Goal: Information Seeking & Learning: Compare options

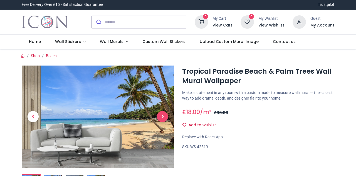
click at [161, 114] on span "Next" at bounding box center [162, 116] width 11 height 11
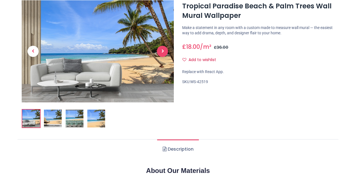
scroll to position [65, 0]
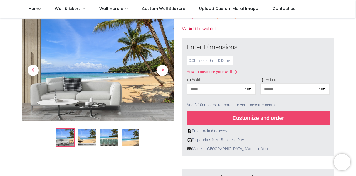
click at [89, 140] on img at bounding box center [87, 138] width 18 height 18
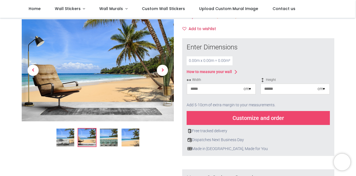
click at [131, 142] on img at bounding box center [131, 138] width 18 height 18
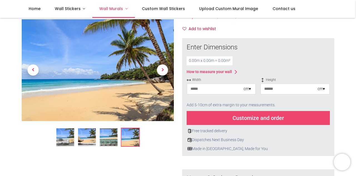
click at [115, 11] on span "Wall Murals" at bounding box center [111, 9] width 24 height 6
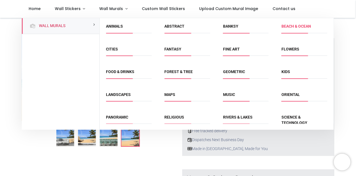
click at [307, 28] on link "Beach & Ocean" at bounding box center [296, 26] width 29 height 4
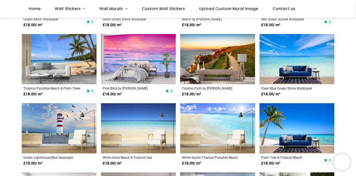
scroll to position [188, 0]
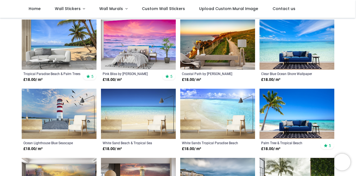
click at [305, 109] on img at bounding box center [297, 113] width 75 height 50
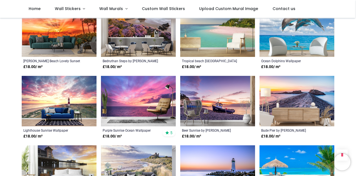
scroll to position [440, 0]
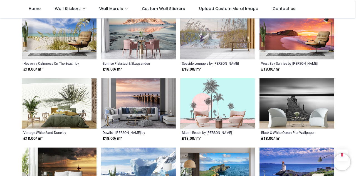
scroll to position [809, 0]
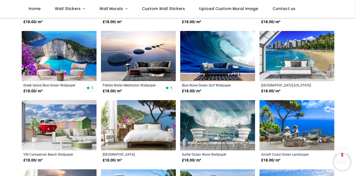
scroll to position [1379, 0]
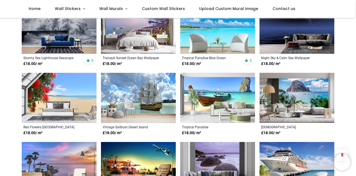
scroll to position [1875, 0]
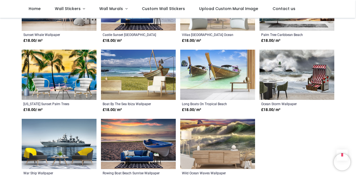
scroll to position [2232, 0]
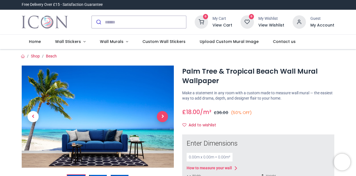
click at [164, 118] on span "Next" at bounding box center [162, 116] width 11 height 11
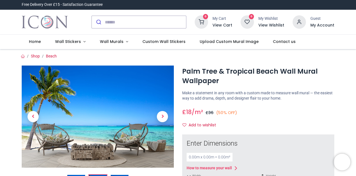
click at [119, 106] on img at bounding box center [98, 116] width 152 height 102
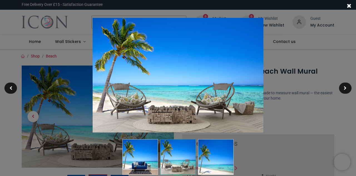
click at [210, 147] on img at bounding box center [216, 157] width 36 height 36
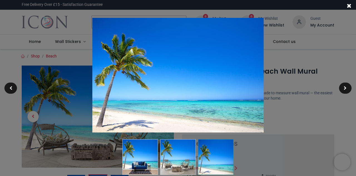
click at [285, 48] on div at bounding box center [178, 88] width 356 height 176
